Goal: Navigation & Orientation: Understand site structure

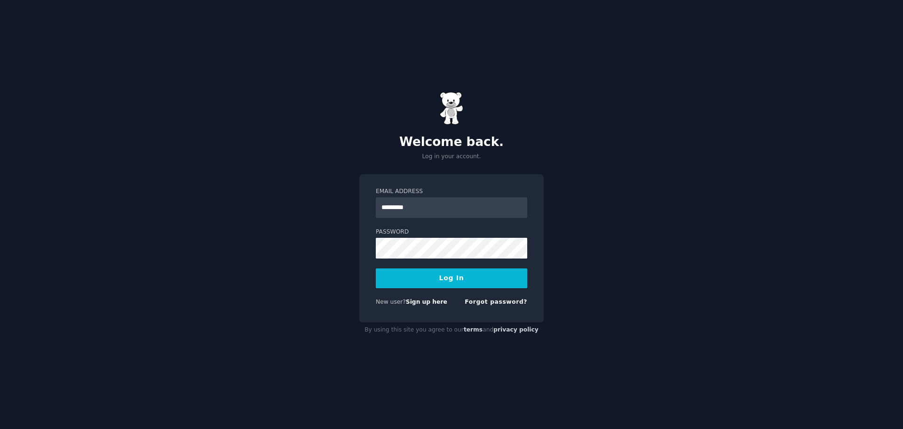
type input "**********"
click at [376, 268] on button "Log In" at bounding box center [451, 278] width 151 height 20
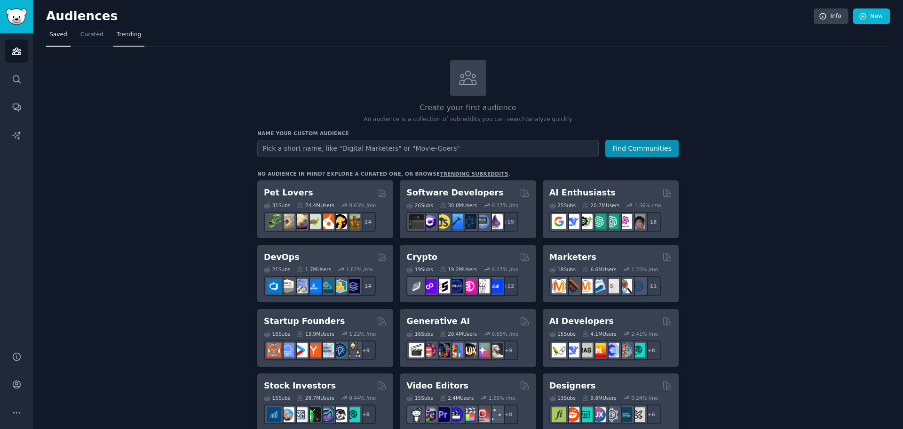
click at [133, 35] on span "Trending" at bounding box center [129, 35] width 24 height 8
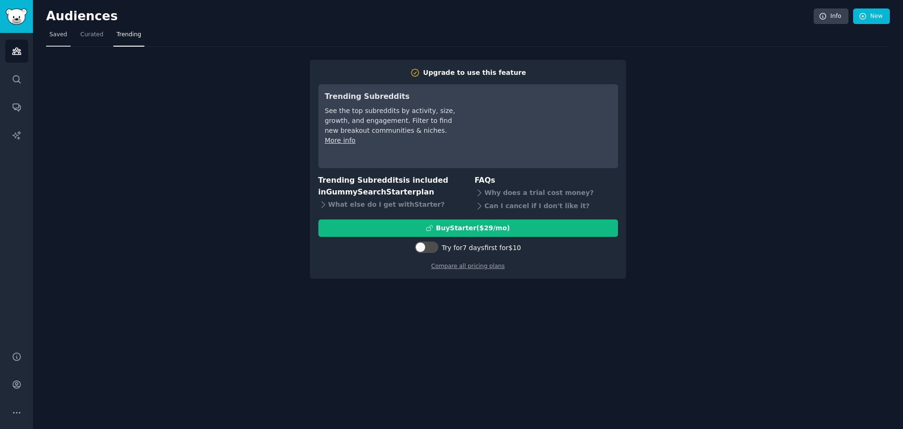
click at [55, 39] on span "Saved" at bounding box center [58, 35] width 18 height 8
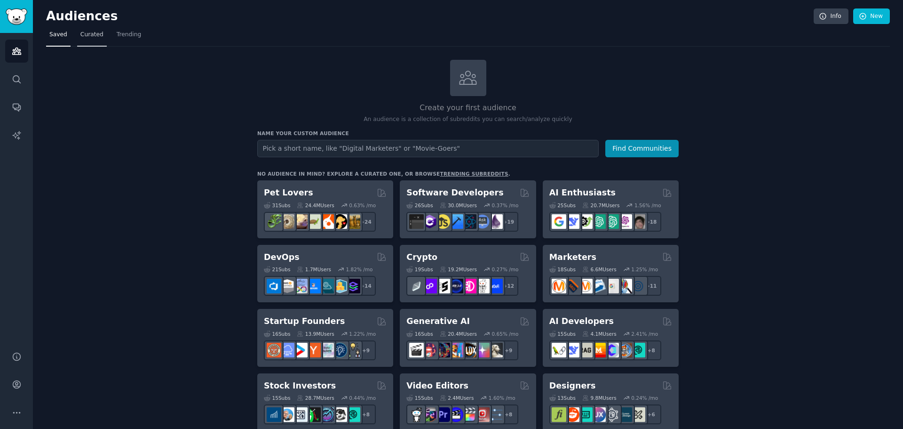
click at [77, 30] on link "Curated" at bounding box center [92, 36] width 30 height 19
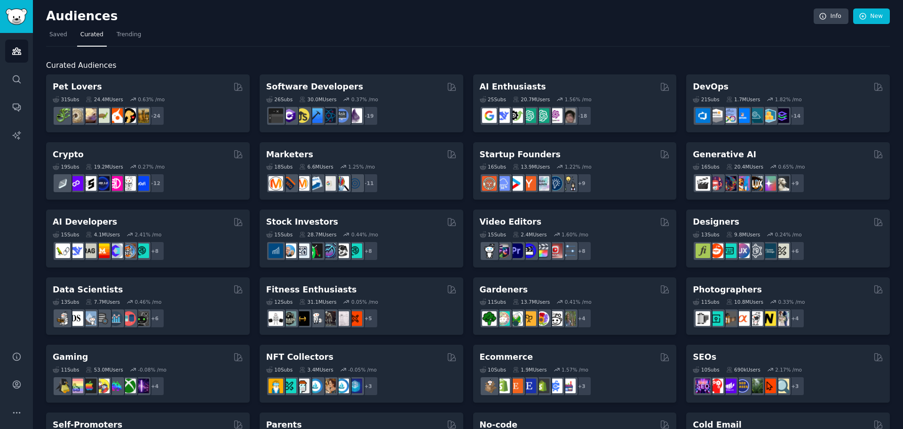
click at [49, 26] on div "Audiences Info New" at bounding box center [468, 17] width 844 height 19
click at [54, 32] on span "Saved" at bounding box center [58, 35] width 18 height 8
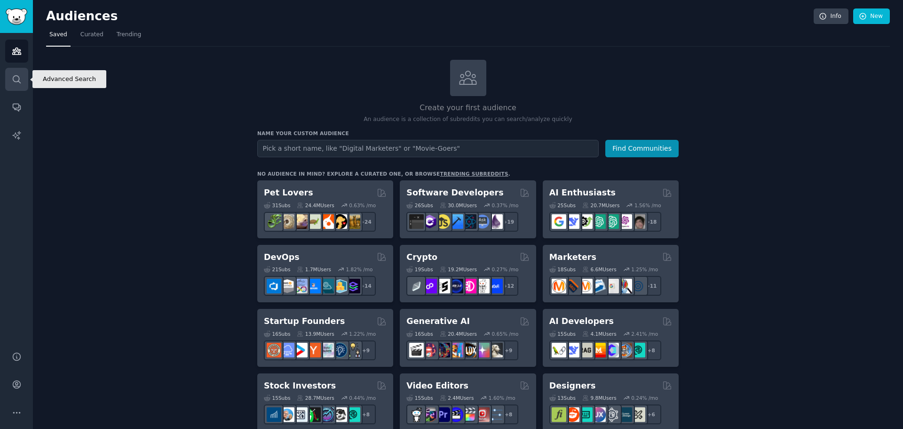
click at [13, 76] on icon "Sidebar" at bounding box center [17, 79] width 10 height 10
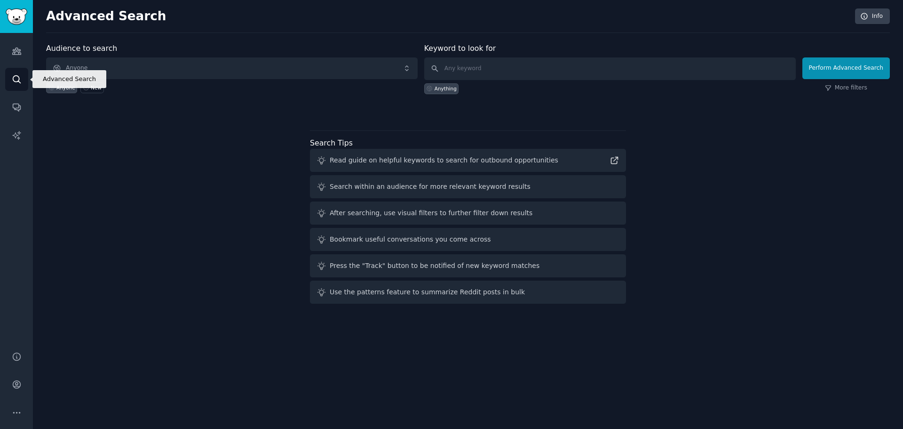
click at [13, 76] on icon "Sidebar" at bounding box center [17, 79] width 10 height 10
click at [8, 50] on link "Audiences" at bounding box center [16, 51] width 23 height 23
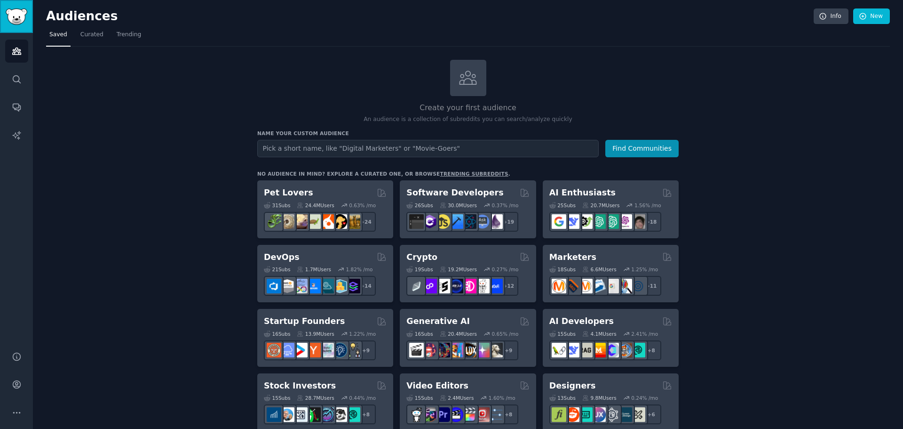
click at [22, 20] on img "Sidebar" at bounding box center [17, 16] width 22 height 16
click at [827, 22] on link "Info" at bounding box center [831, 16] width 35 height 16
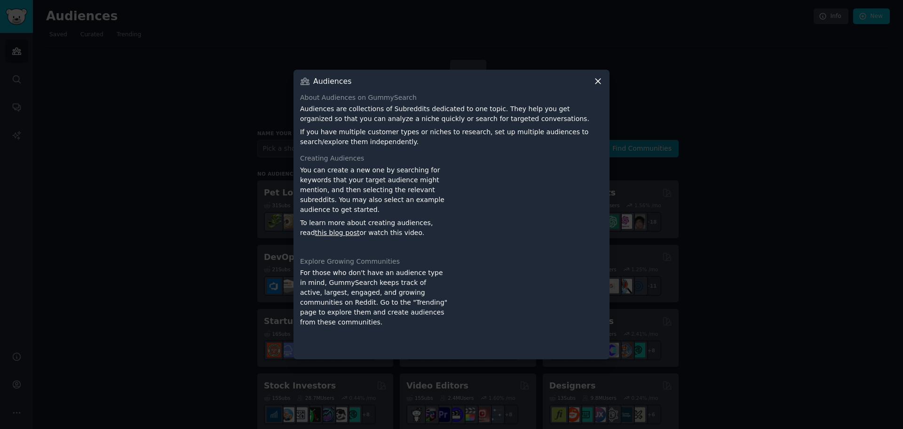
click at [746, 65] on div at bounding box center [451, 214] width 903 height 429
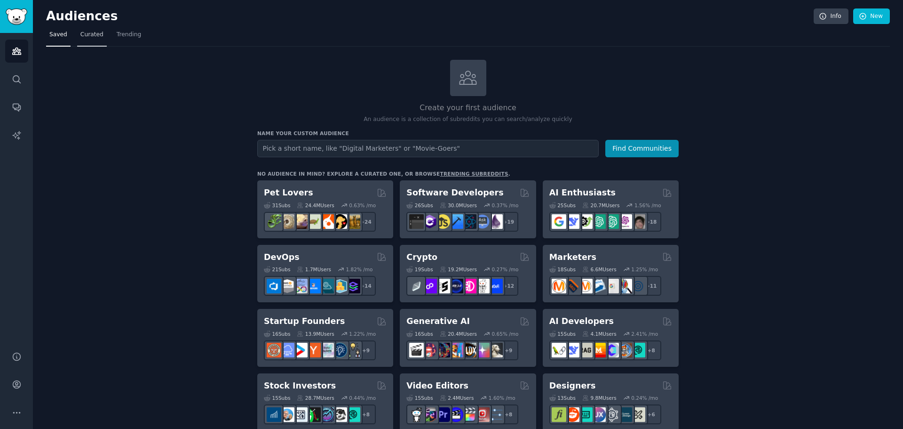
click at [96, 30] on link "Curated" at bounding box center [92, 36] width 30 height 19
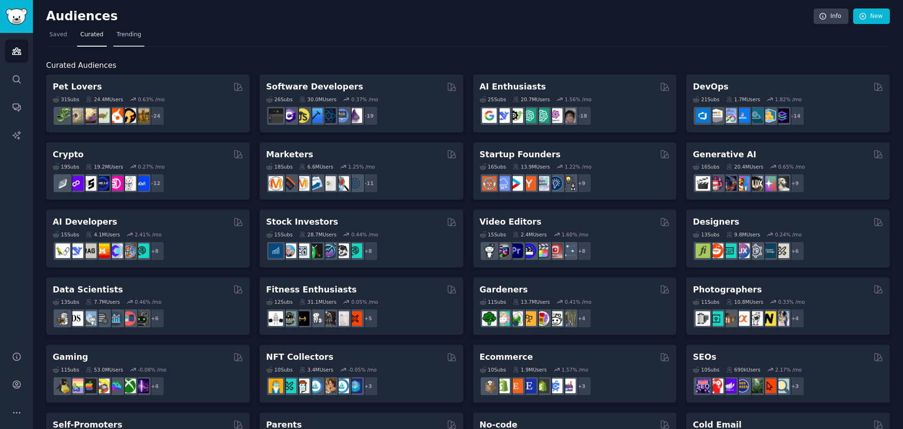
click at [116, 42] on link "Trending" at bounding box center [128, 36] width 31 height 19
